Goal: Task Accomplishment & Management: Complete application form

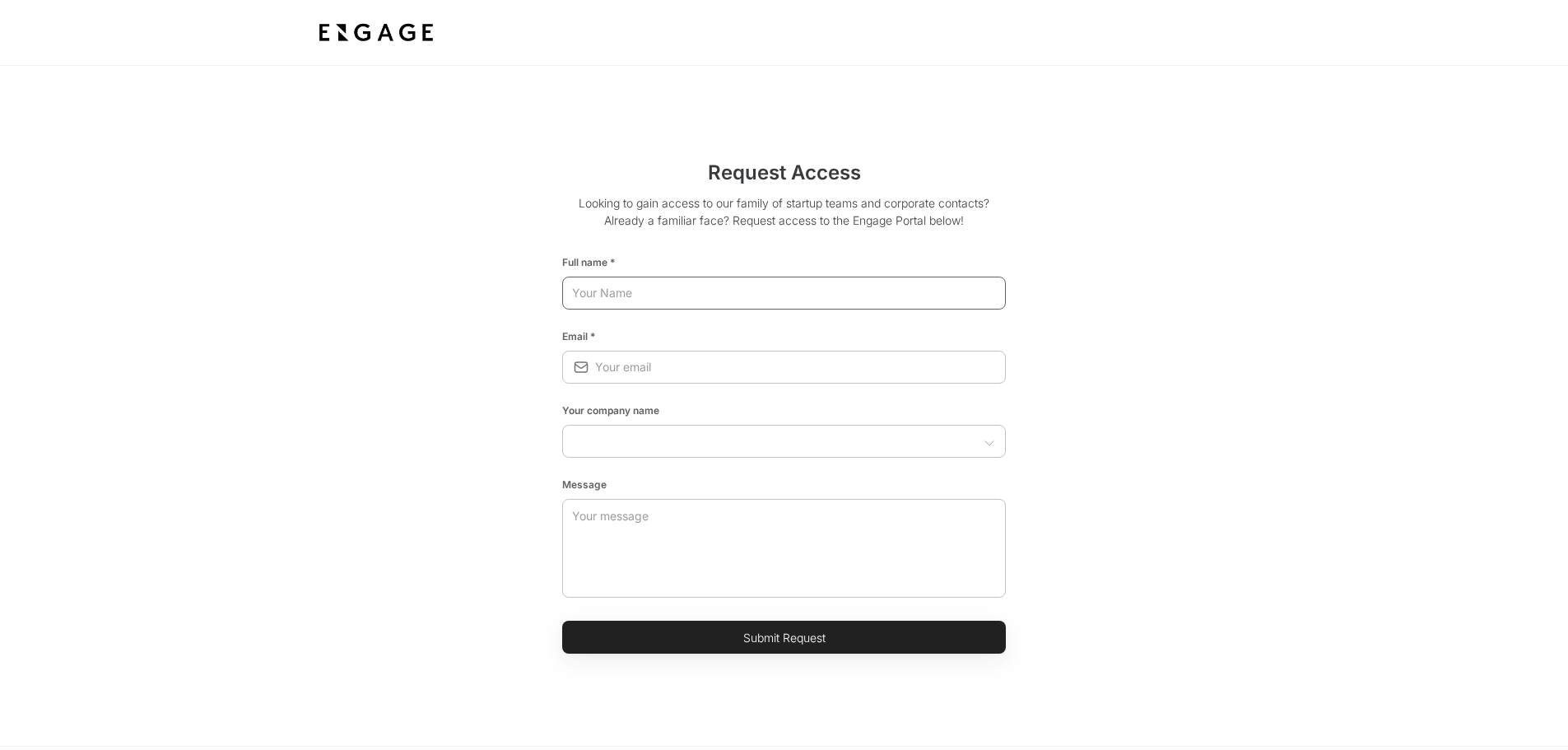
click at [827, 293] on input "text" at bounding box center [784, 293] width 444 height 29
type input "[PERSON_NAME]"
type input "[EMAIL_ADDRESS][DOMAIN_NAME]"
click at [973, 444] on input "text" at bounding box center [770, 441] width 407 height 17
click at [651, 480] on li "Inspire Brands" at bounding box center [784, 482] width 444 height 30
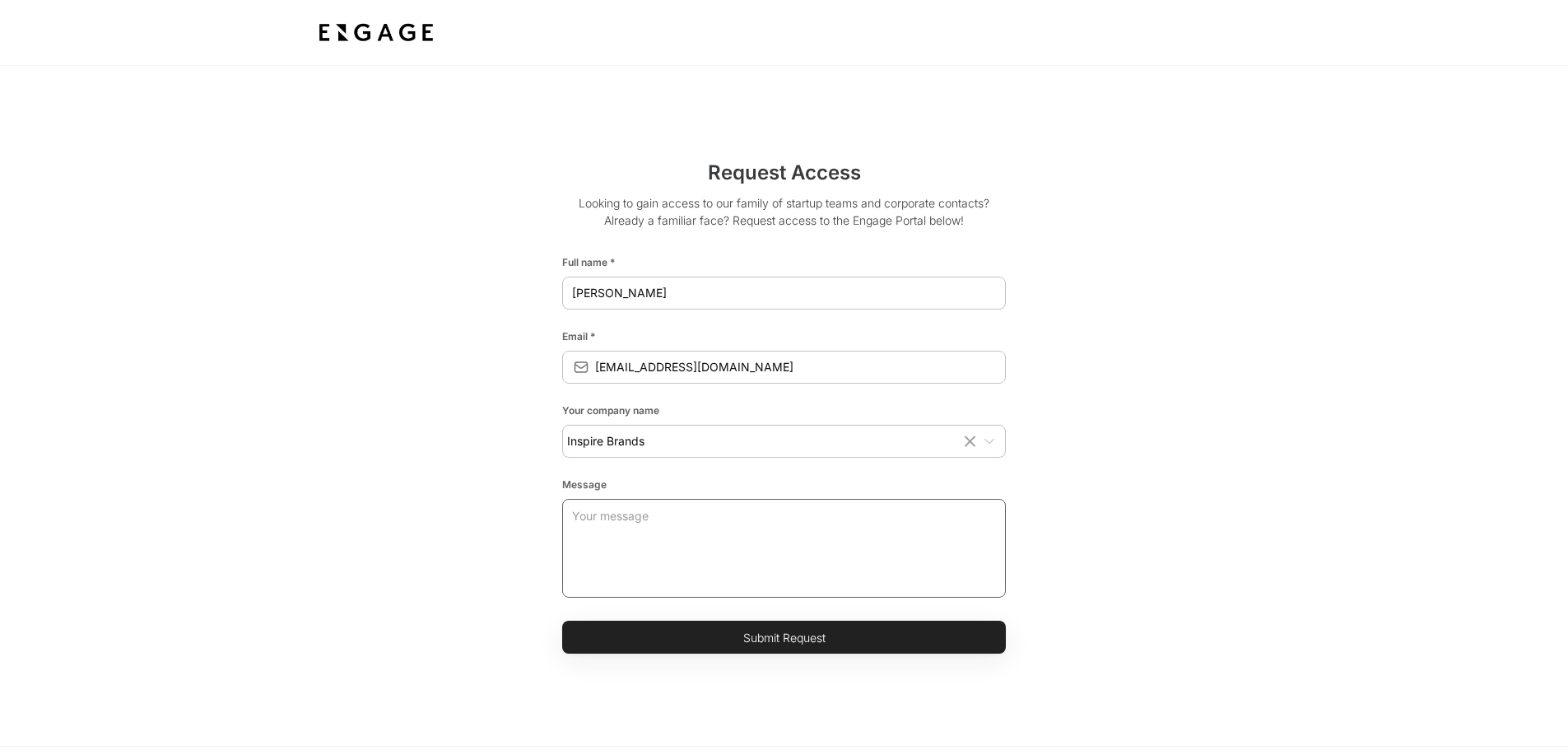
type input "Inspire Brands"
click at [734, 538] on textarea at bounding box center [784, 548] width 424 height 98
click at [775, 640] on button "Submit Request" at bounding box center [784, 637] width 444 height 33
